Goal: Communication & Community: Ask a question

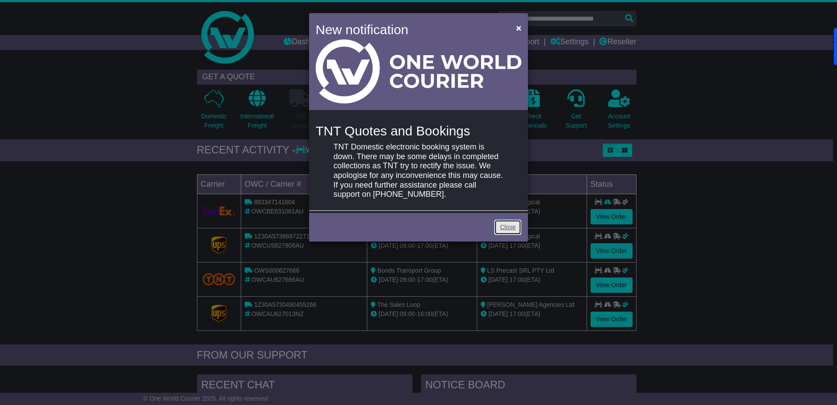
click at [514, 229] on link "Close" at bounding box center [507, 226] width 27 height 15
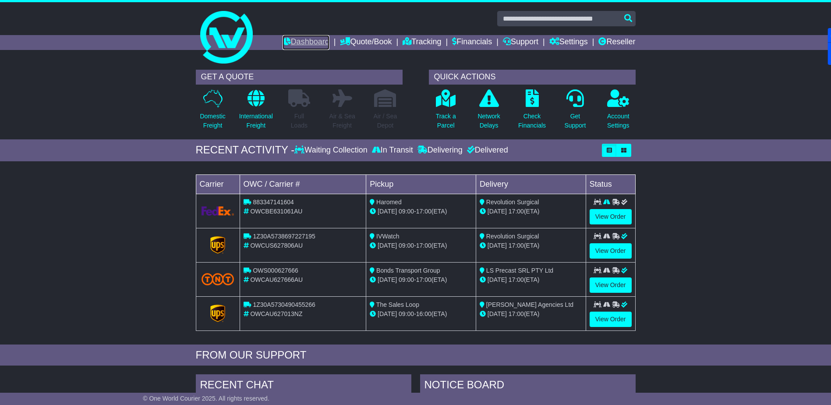
click at [292, 44] on link "Dashboard" at bounding box center [305, 42] width 47 height 15
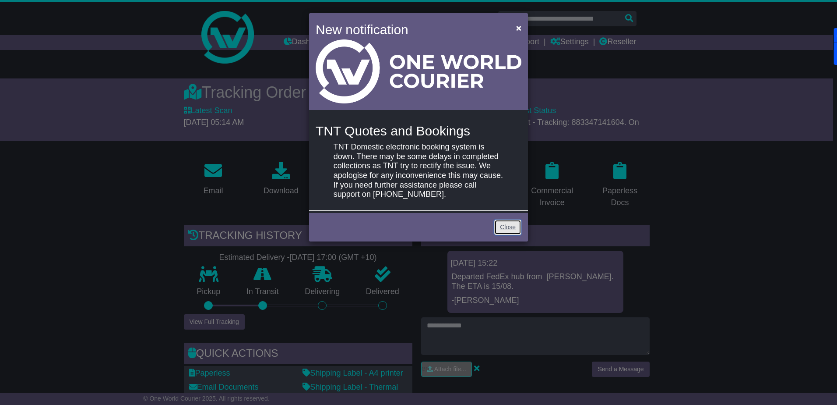
click at [506, 225] on link "Close" at bounding box center [507, 226] width 27 height 15
click at [506, 227] on link "Close" at bounding box center [507, 226] width 27 height 15
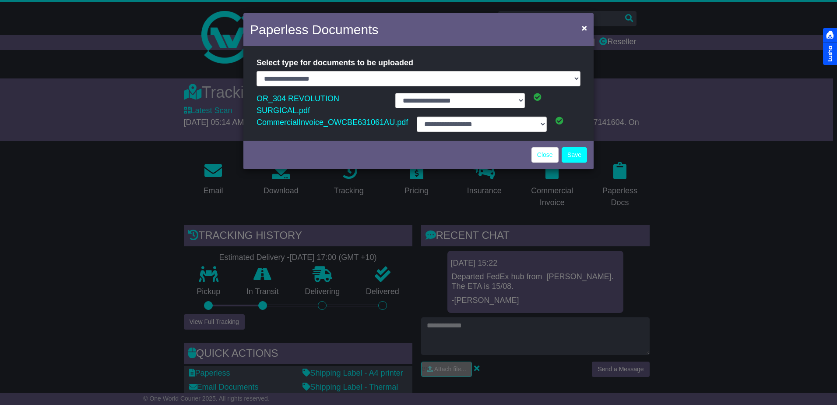
select select "**********"
click at [582, 28] on span "×" at bounding box center [584, 28] width 5 height 10
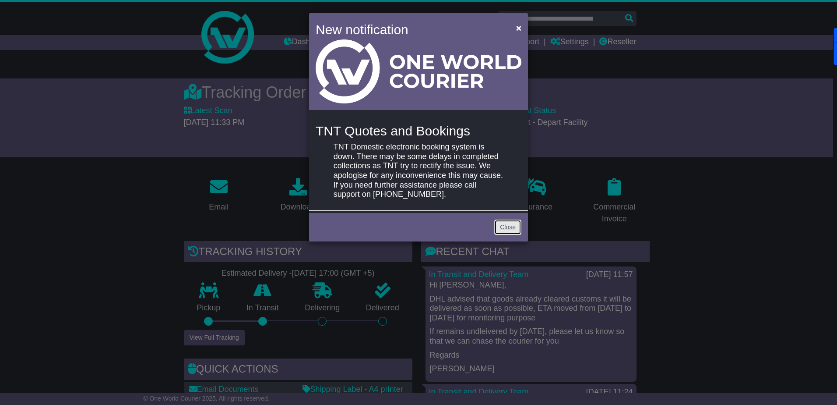
click at [511, 227] on link "Close" at bounding box center [507, 226] width 27 height 15
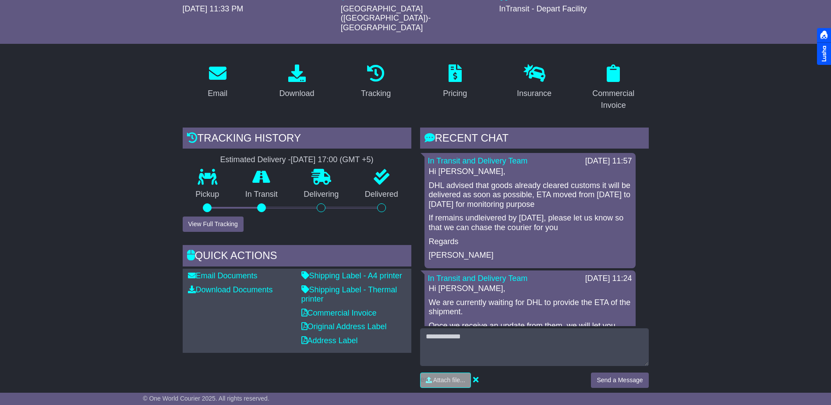
scroll to position [131, 0]
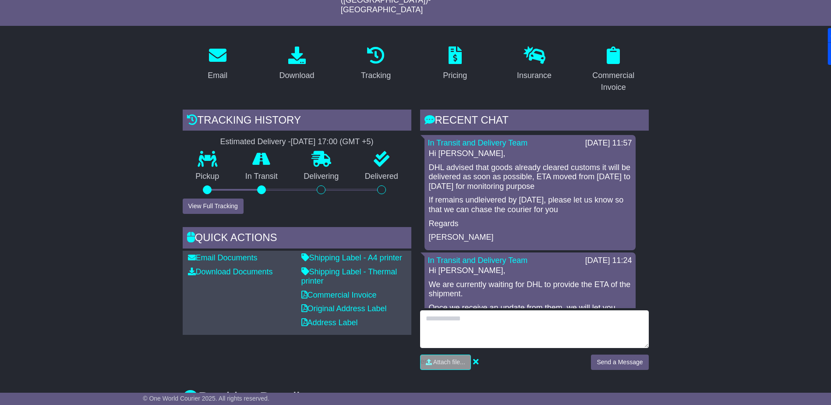
click at [504, 310] on textarea at bounding box center [534, 329] width 229 height 38
type textarea "**********"
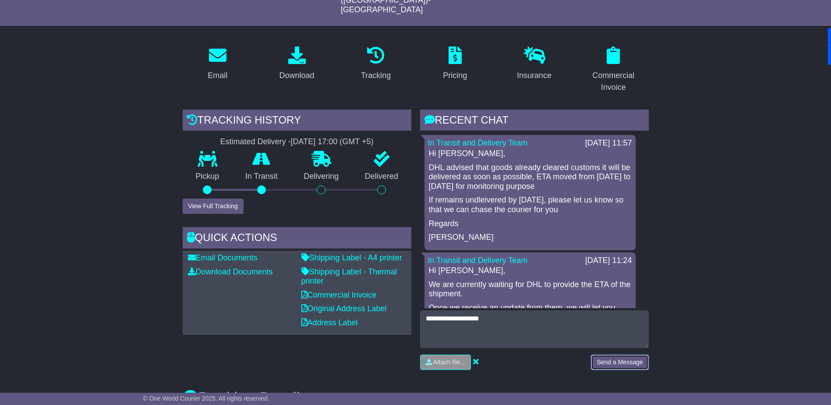
click at [606, 354] on button "Send a Message" at bounding box center [619, 361] width 57 height 15
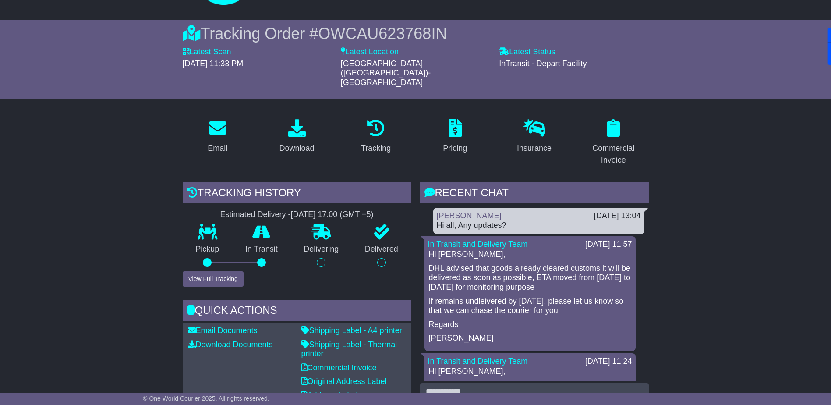
scroll to position [0, 0]
